Goal: Transaction & Acquisition: Purchase product/service

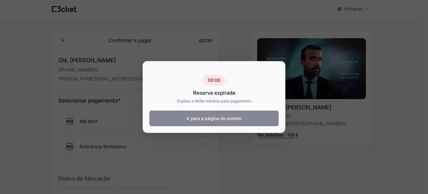
click at [219, 115] on button "Ir para a página do evento" at bounding box center [213, 118] width 129 height 16
click at [216, 122] on button "Ir para a página do evento" at bounding box center [213, 118] width 129 height 16
